Goal: Information Seeking & Learning: Find specific fact

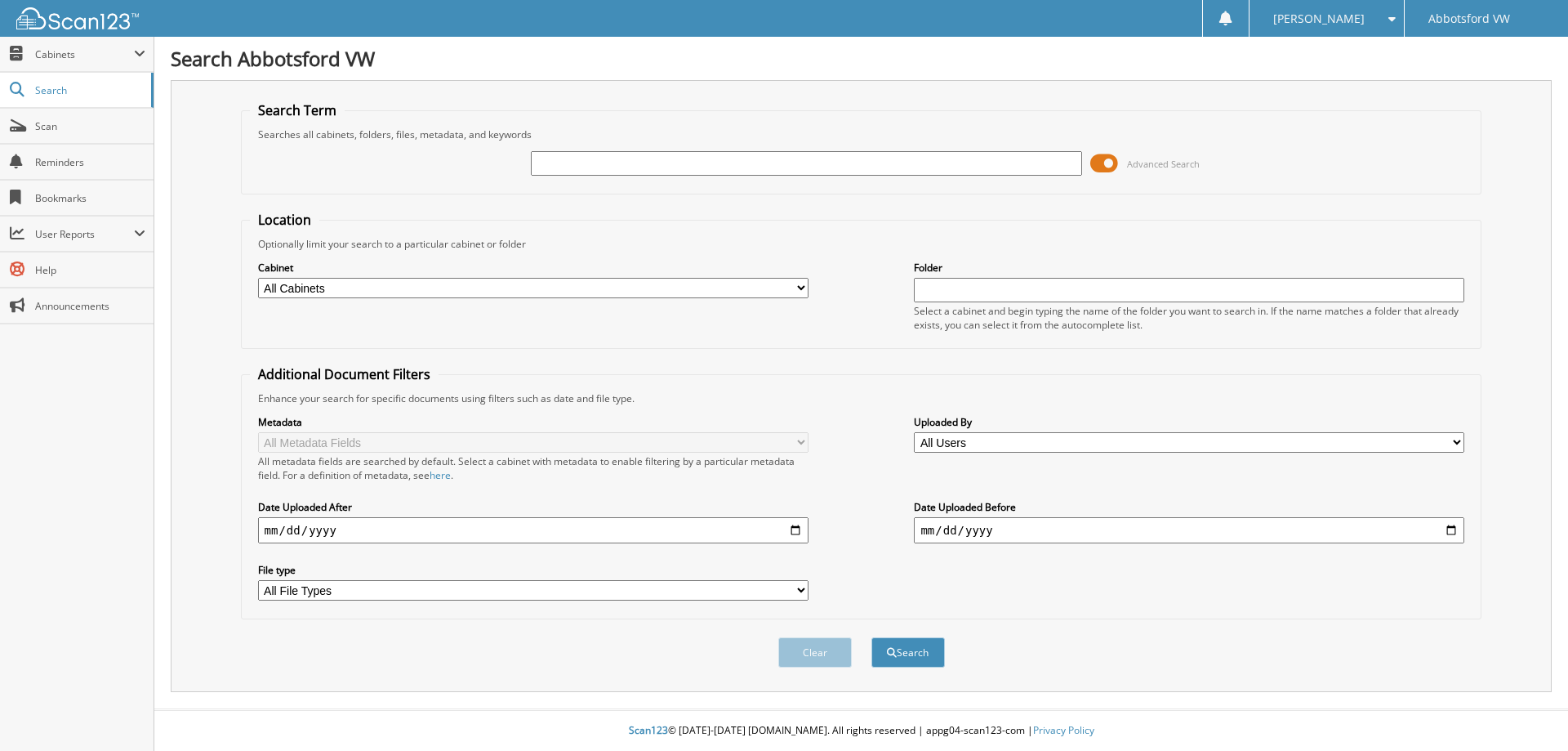
click at [539, 164] on input "text" at bounding box center [806, 163] width 550 height 24
click at [565, 167] on input "text" at bounding box center [806, 163] width 550 height 24
type input "ID054796"
click at [926, 655] on button "Search" at bounding box center [908, 652] width 74 height 30
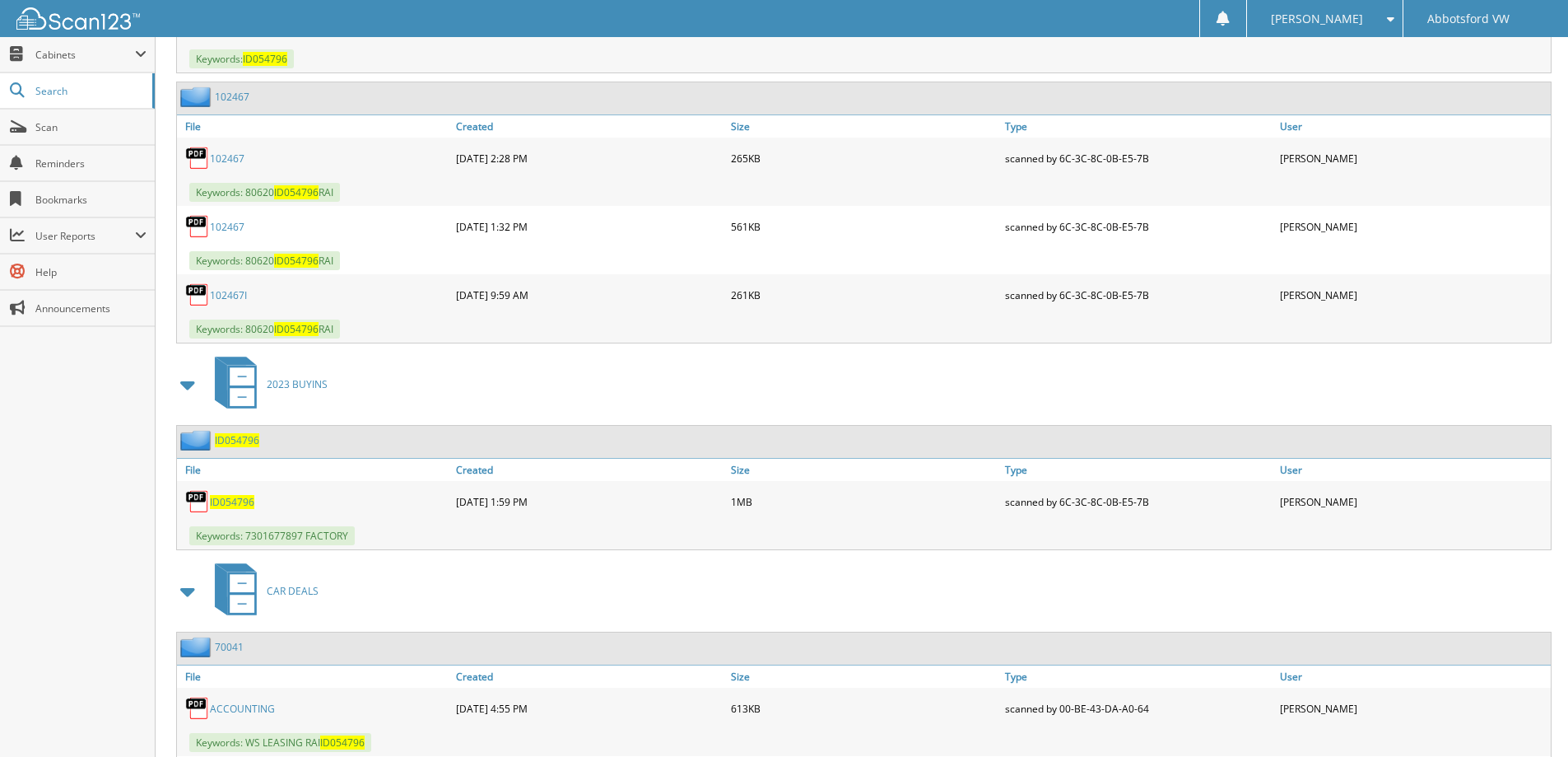
scroll to position [1007, 0]
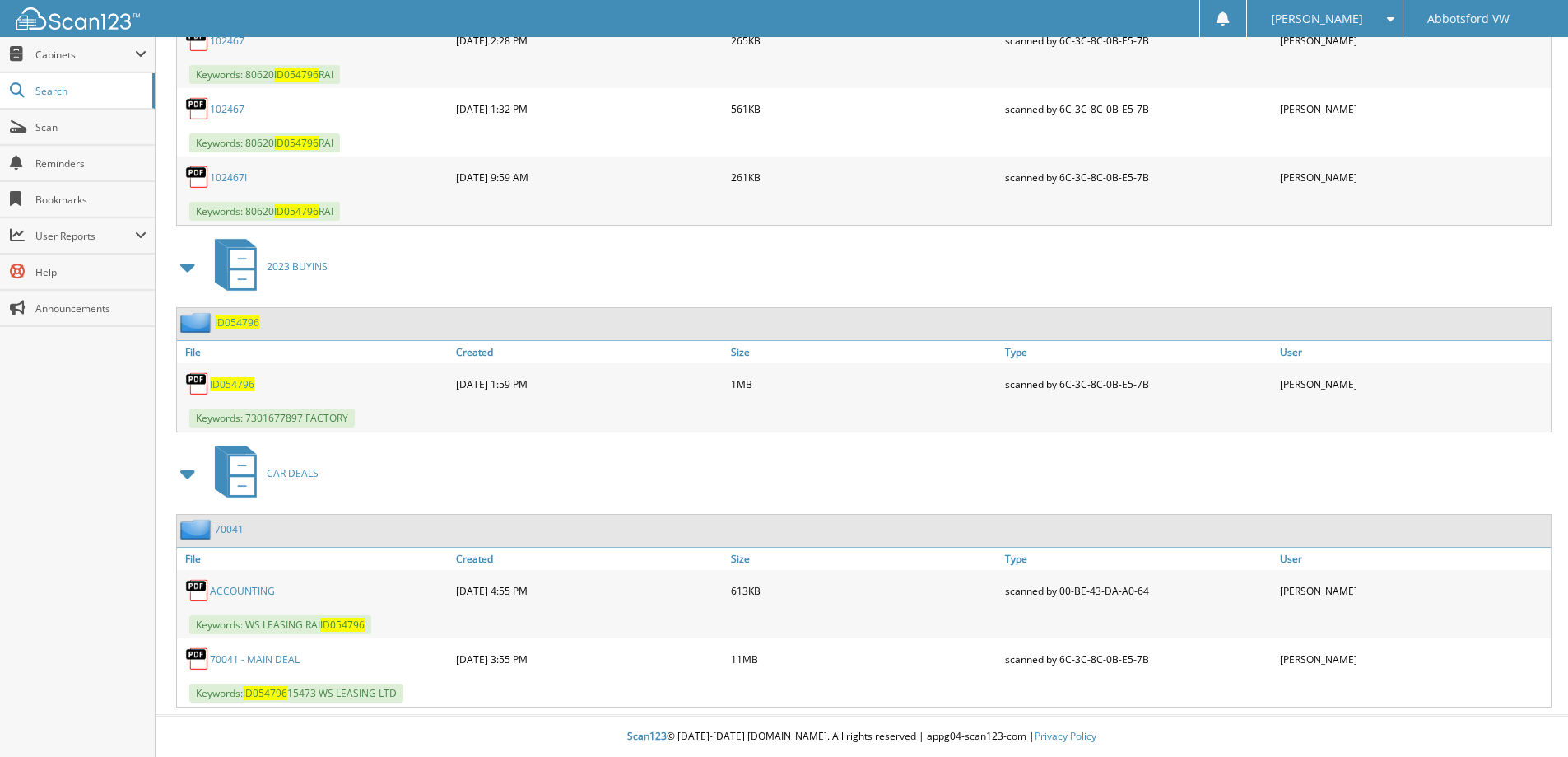
click at [283, 657] on link "70041 - MAIN DEAL" at bounding box center [255, 659] width 90 height 14
click at [227, 382] on span "ID054796" at bounding box center [232, 384] width 45 height 14
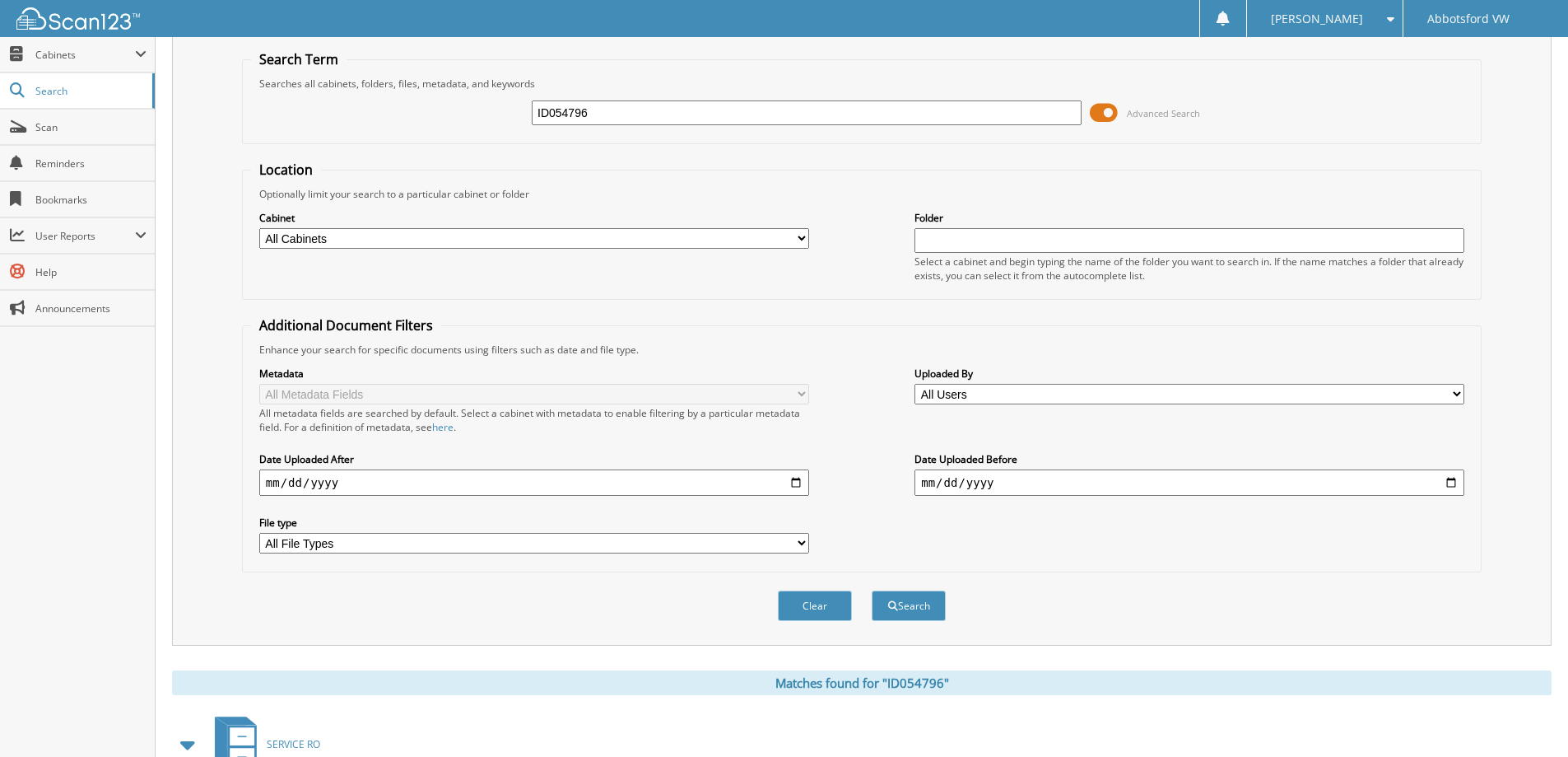
scroll to position [0, 0]
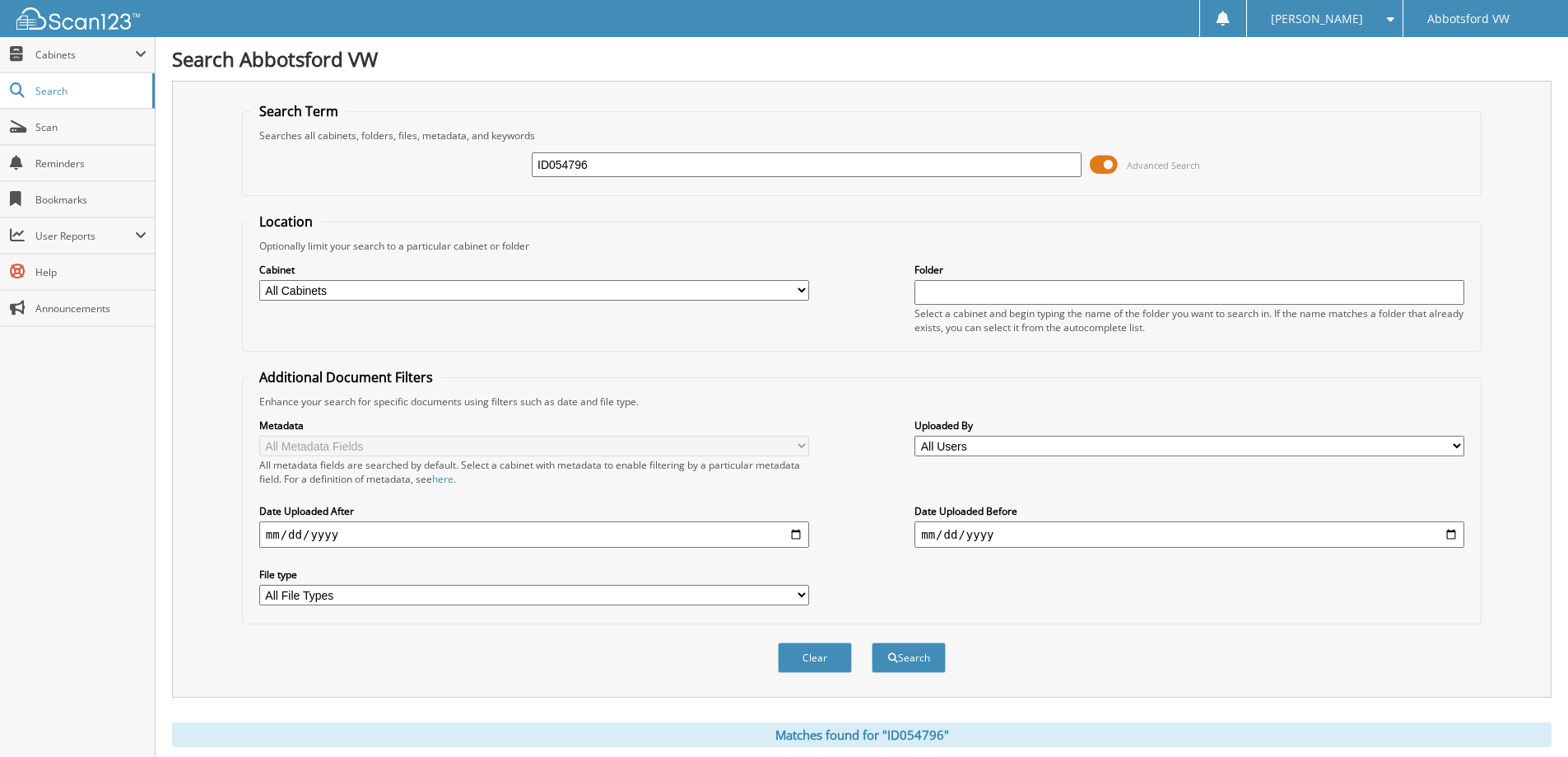
click at [557, 163] on input "ID054796" at bounding box center [806, 164] width 550 height 24
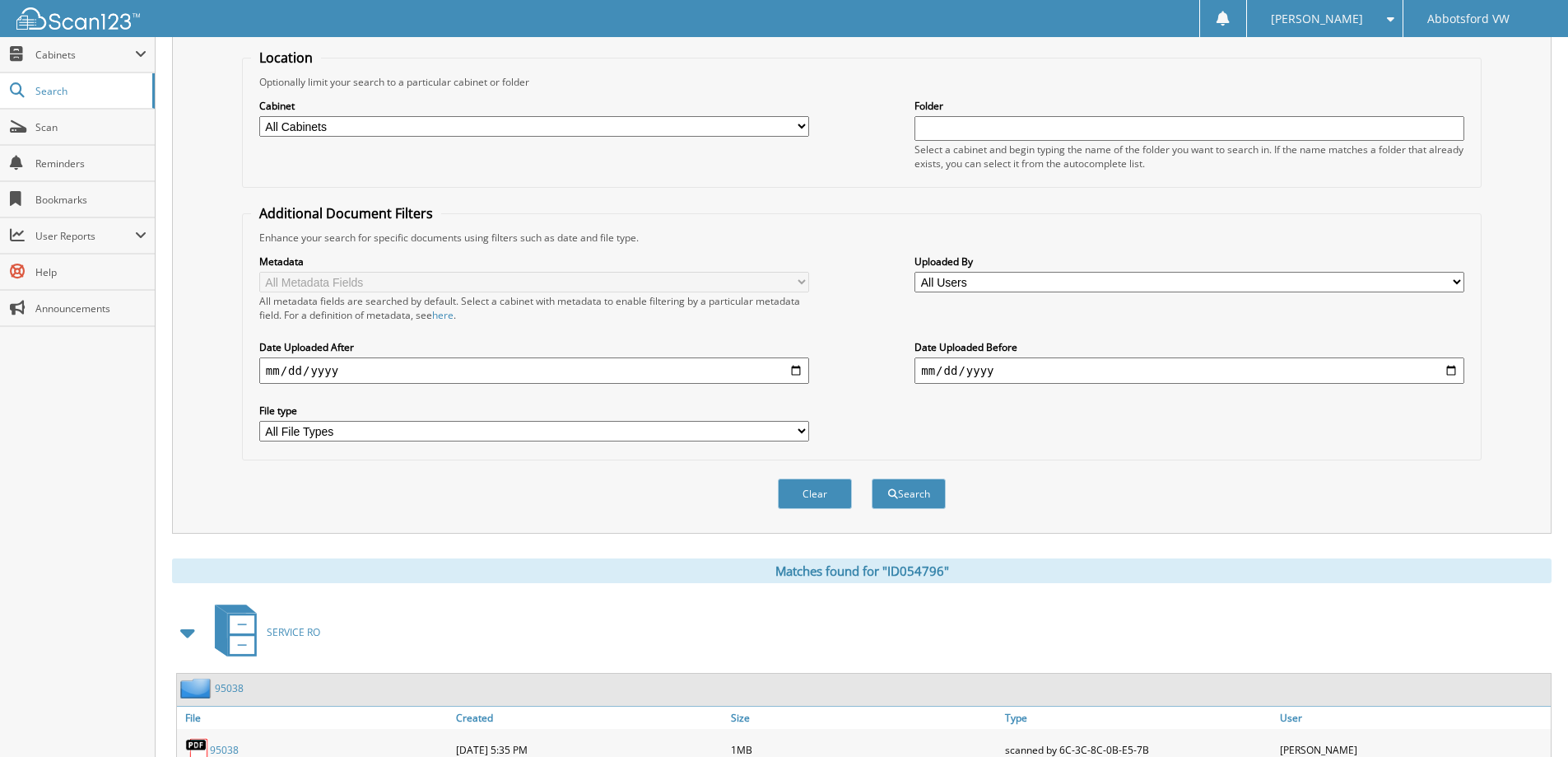
scroll to position [165, 0]
type input "ID54796"
click at [921, 501] on button "Search" at bounding box center [909, 492] width 74 height 30
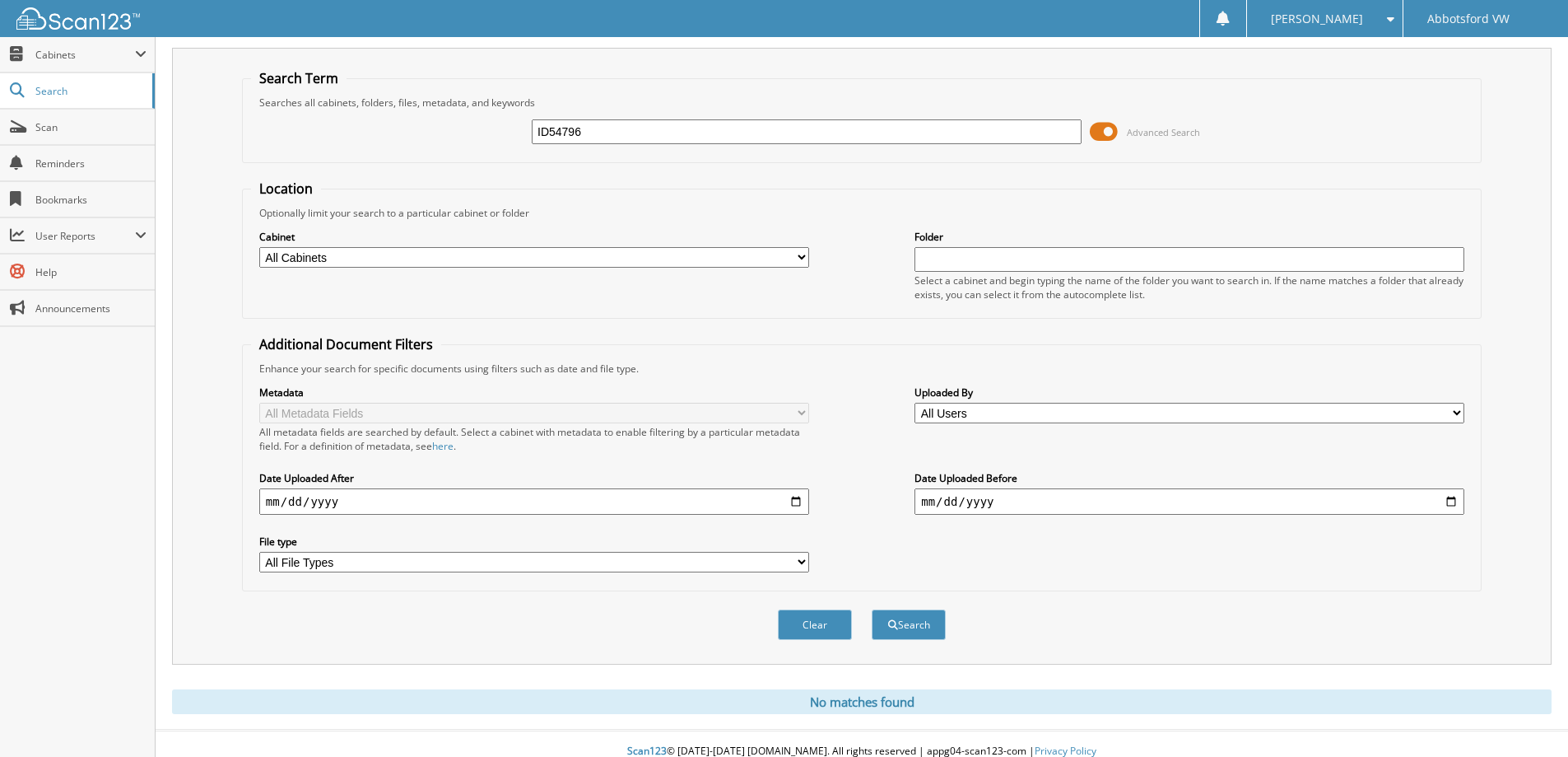
scroll to position [49, 0]
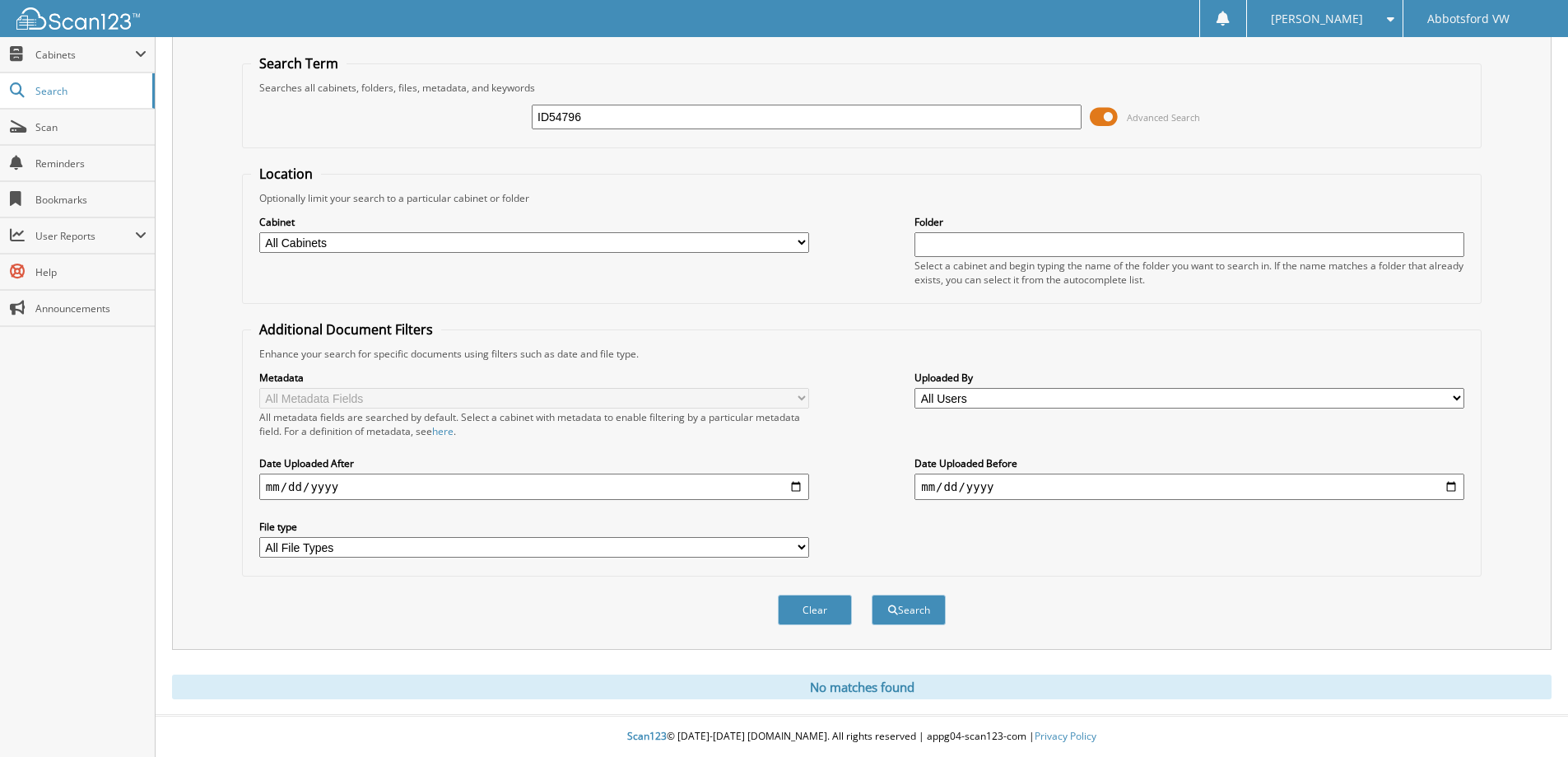
click at [648, 115] on input "ID54796" at bounding box center [806, 116] width 550 height 24
type input "I"
click at [398, 118] on div "Advanced Search" at bounding box center [861, 117] width 1221 height 45
click at [598, 121] on input "text" at bounding box center [806, 116] width 550 height 24
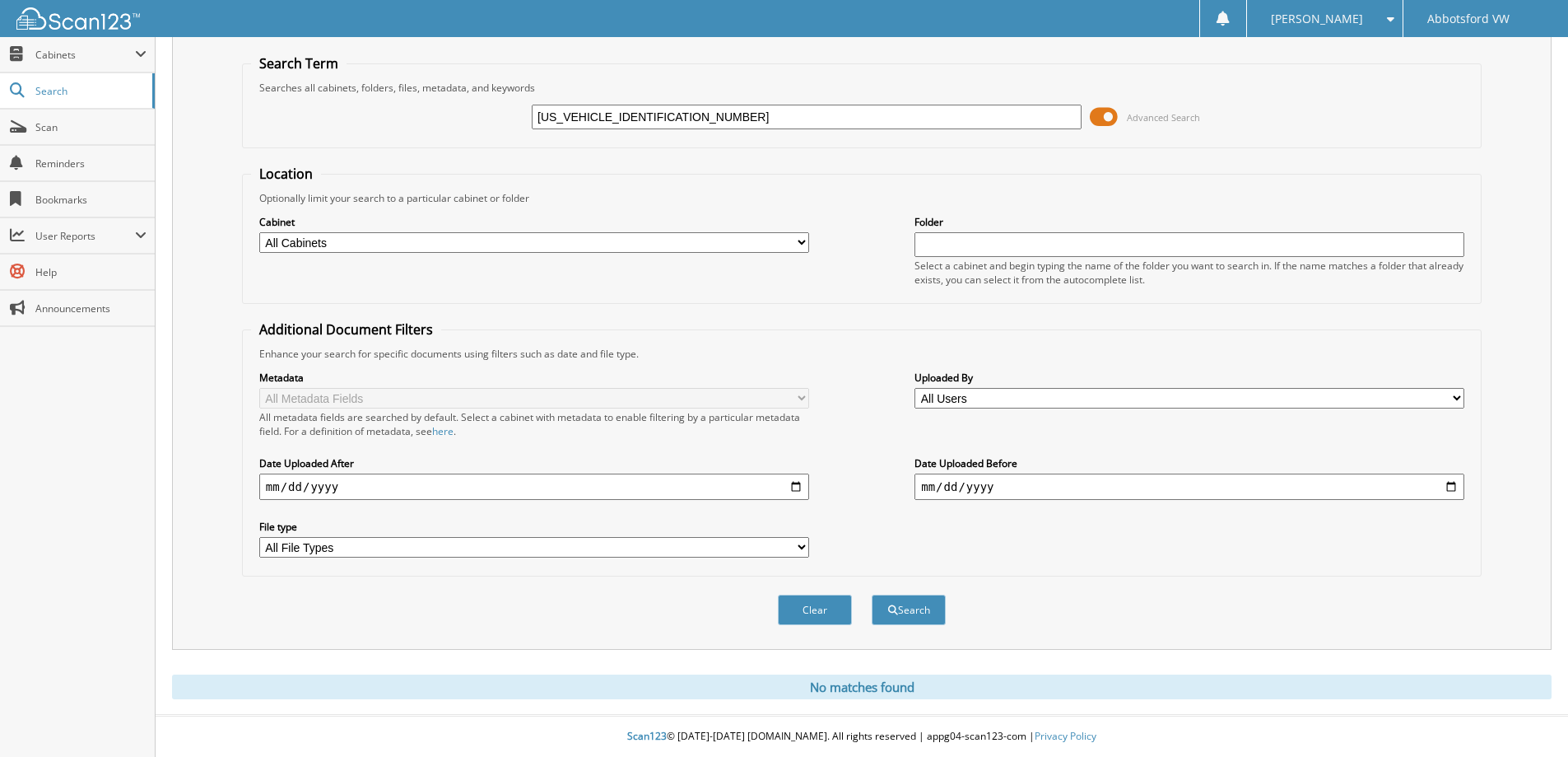
type input "1V29NPE86PC054796"
click at [872, 595] on button "Search" at bounding box center [909, 610] width 74 height 30
drag, startPoint x: 700, startPoint y: 118, endPoint x: 533, endPoint y: 129, distance: 167.4
click at [533, 129] on div "1V29NPE86PC054796" at bounding box center [806, 116] width 550 height 28
type input "RAI"
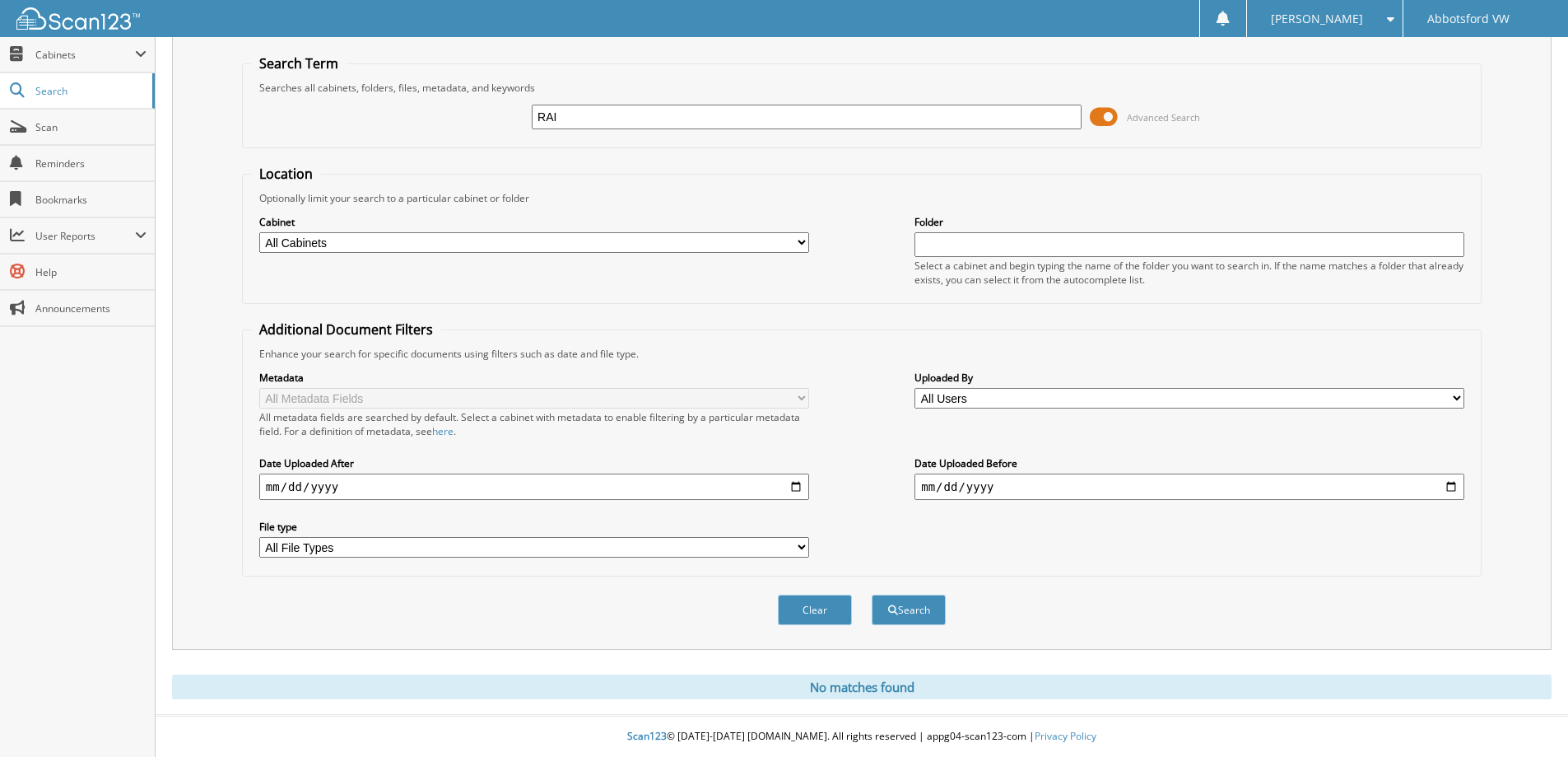
click at [872, 595] on button "Search" at bounding box center [909, 610] width 74 height 30
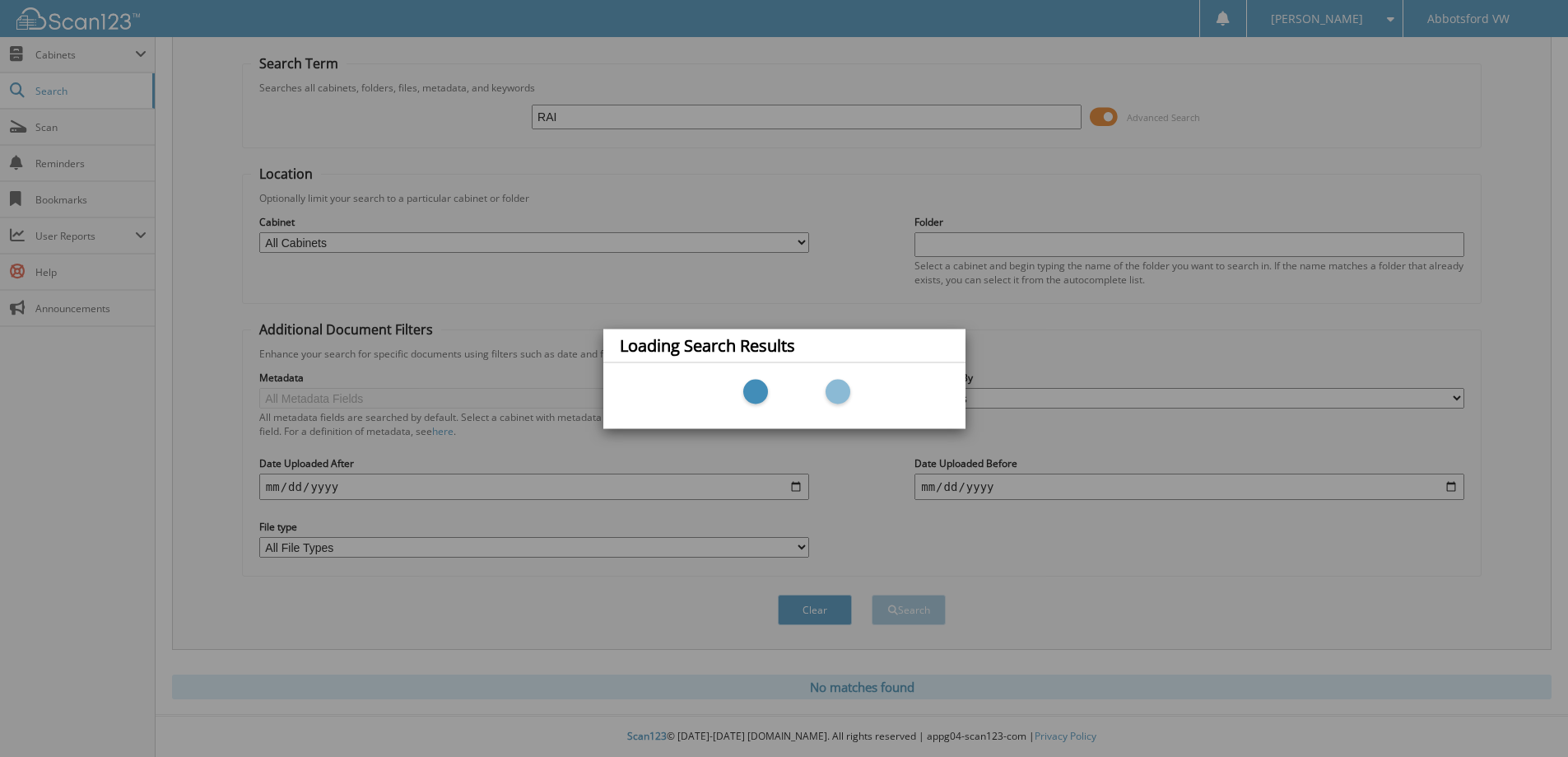
click at [427, 199] on div "Loading Search Results" at bounding box center [784, 378] width 1568 height 757
